Goal: Information Seeking & Learning: Learn about a topic

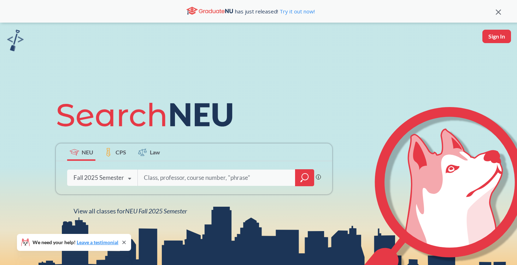
click at [179, 172] on input "search" at bounding box center [216, 177] width 147 height 15
type input "2219"
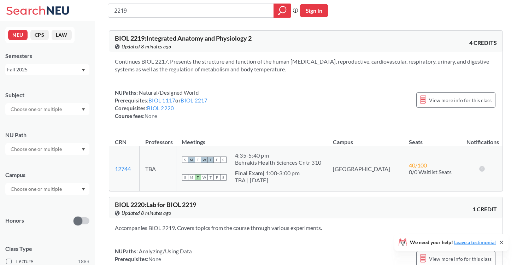
click at [59, 74] on div "Fall 2025" at bounding box center [47, 69] width 84 height 11
click at [48, 102] on div "Summer 1 2025" at bounding box center [49, 99] width 80 height 8
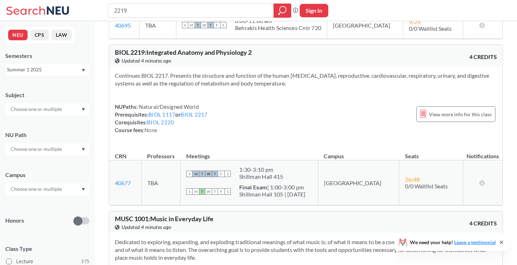
scroll to position [155, 0]
drag, startPoint x: 387, startPoint y: 181, endPoint x: 409, endPoint y: 181, distance: 21.9
click at [409, 181] on td "26 / 48 0/0 Waitlist Seats" at bounding box center [431, 182] width 64 height 45
click at [409, 182] on span "0/0 Waitlist Seats" at bounding box center [426, 185] width 43 height 7
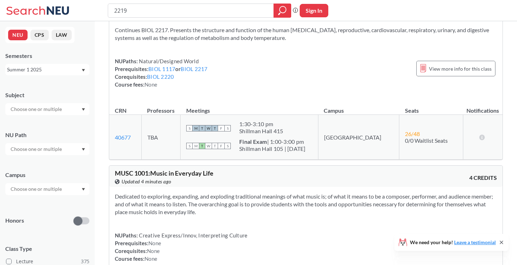
scroll to position [213, 0]
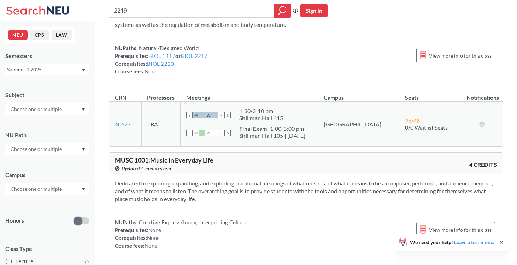
click at [81, 65] on div "Summer 1 2025" at bounding box center [47, 69] width 84 height 11
click at [56, 110] on div "Summer 1 2024" at bounding box center [49, 114] width 80 height 8
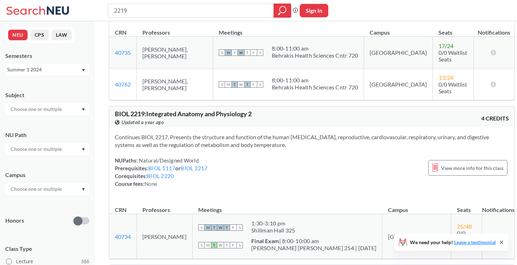
scroll to position [122, 0]
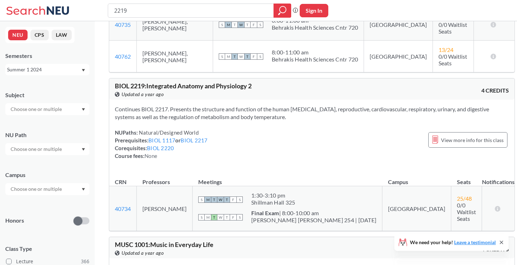
click at [42, 72] on div "Summer 1 2024" at bounding box center [44, 70] width 74 height 8
click at [48, 119] on div "Summer 1 2024" at bounding box center [49, 119] width 80 height 8
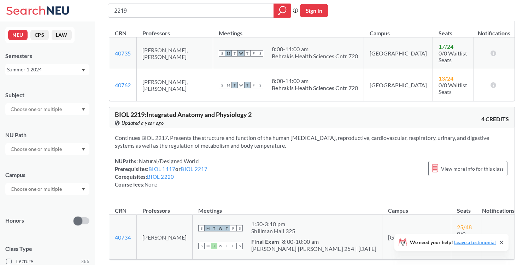
scroll to position [132, 0]
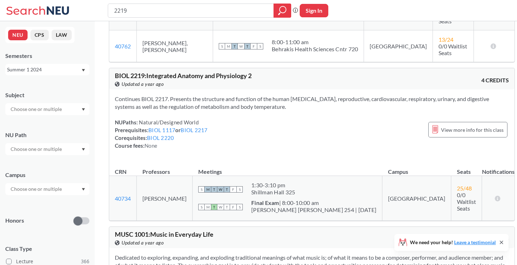
click at [79, 73] on div "Summer 1 2024" at bounding box center [44, 70] width 74 height 8
click at [66, 116] on div "Summer 1 2023" at bounding box center [49, 116] width 80 height 8
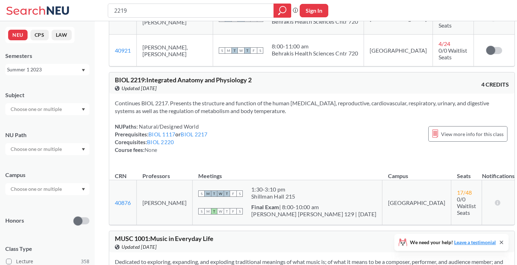
scroll to position [132, 0]
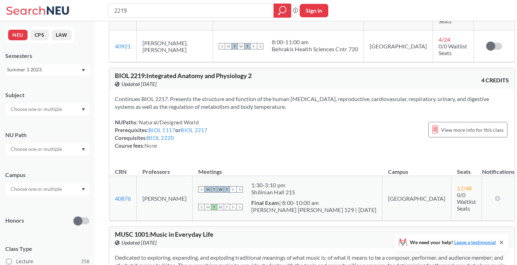
click at [53, 76] on div "NEU CPS LAW Semesters Summer 1 2023 Subject NU Path Campus Honors Class Type Le…" at bounding box center [47, 143] width 95 height 244
click at [46, 72] on div "Summer 1 2023" at bounding box center [44, 70] width 74 height 8
click at [49, 84] on div "Summer 1 2022" at bounding box center [49, 86] width 80 height 8
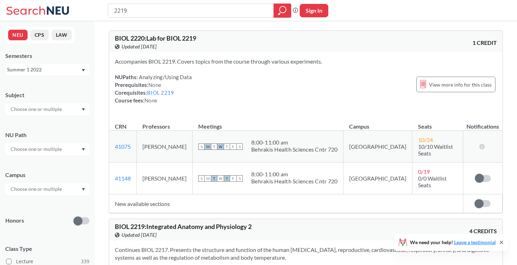
click at [62, 67] on div "Summer 1 2022" at bounding box center [44, 70] width 74 height 8
click at [49, 108] on div "Summer 1 2022" at bounding box center [49, 110] width 80 height 8
click at [25, 69] on div "Summer 1 2022" at bounding box center [44, 70] width 74 height 8
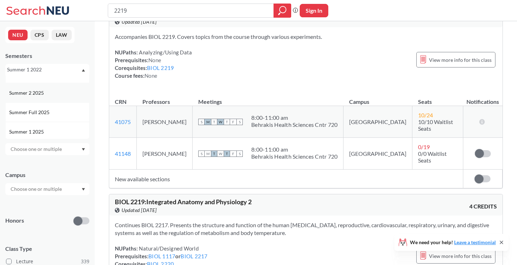
scroll to position [13, 0]
click at [40, 97] on div "Summer 2 2025" at bounding box center [47, 91] width 84 height 19
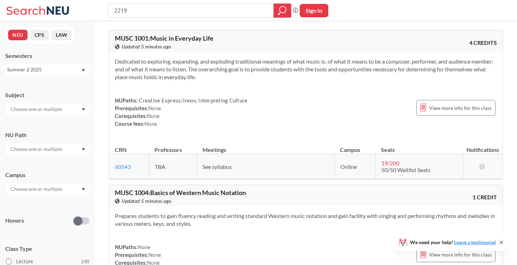
click at [50, 77] on div "NEU CPS LAW Semesters Summer 2 2025 Subject NU Path Campus Honors Class Type Le…" at bounding box center [47, 143] width 95 height 244
click at [48, 71] on div "Summer 2 2025" at bounding box center [44, 70] width 74 height 8
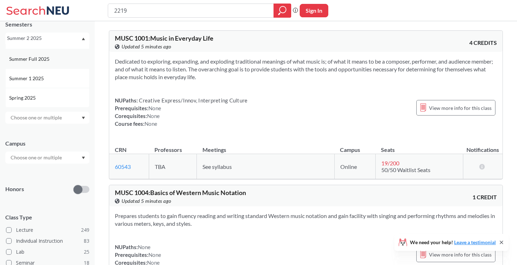
scroll to position [41, 0]
click at [48, 74] on div "Summer 1 2025" at bounding box center [47, 70] width 84 height 19
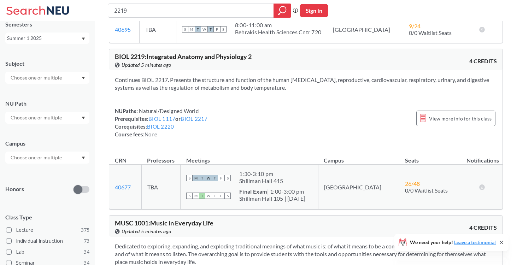
scroll to position [150, 0]
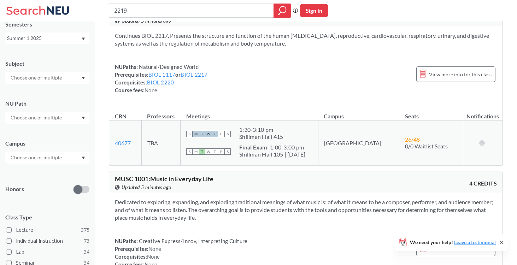
click at [339, 61] on div "Continues BIOL 2217. Presents the structure and function of the human [MEDICAL_…" at bounding box center [305, 65] width 393 height 79
